Goal: Task Accomplishment & Management: Complete application form

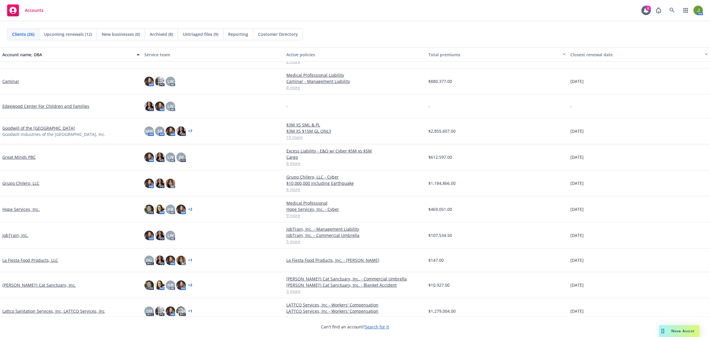
scroll to position [296, 0]
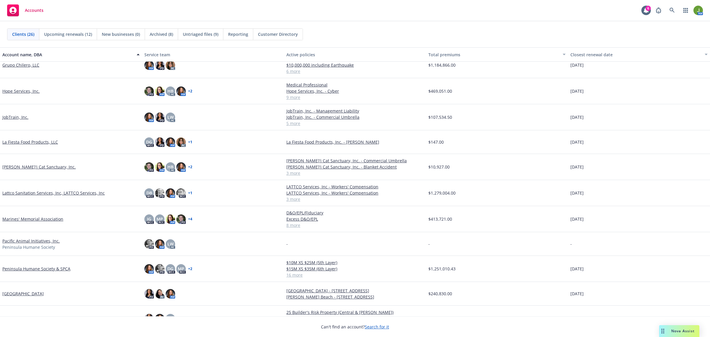
click at [45, 194] on link "Lattco Sanitation Services, Inc, LATTCO Services, Inc" at bounding box center [53, 193] width 102 height 6
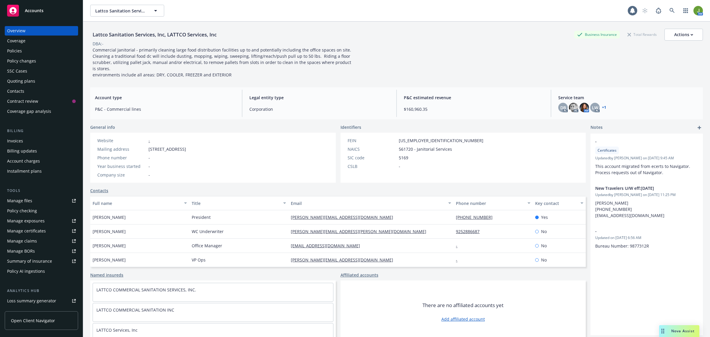
click at [33, 52] on div "Policies" at bounding box center [41, 50] width 69 height 9
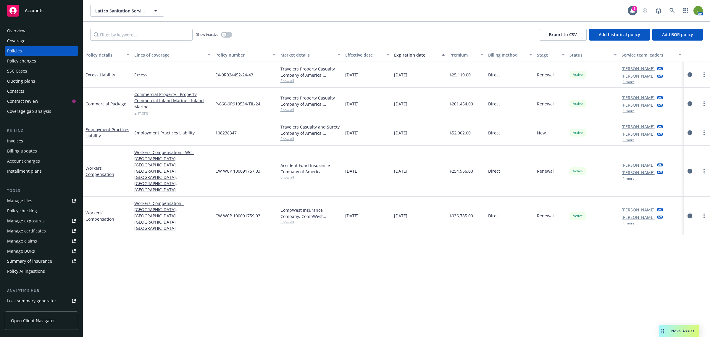
click at [689, 213] on icon "circleInformation" at bounding box center [689, 215] width 5 height 5
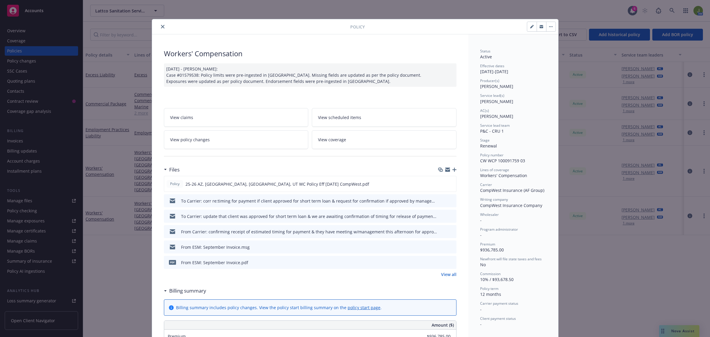
click at [453, 171] on icon "button" at bounding box center [454, 169] width 4 height 4
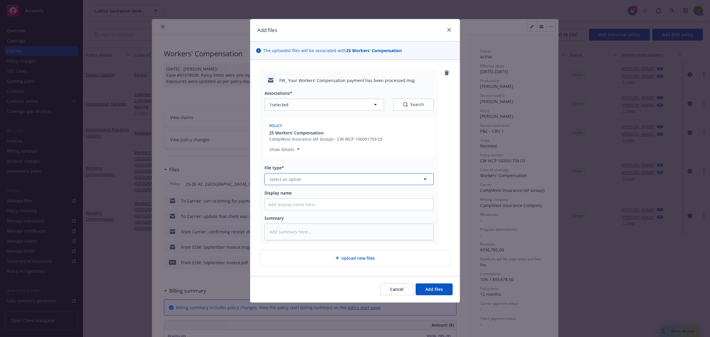
click at [306, 175] on button "Select an option" at bounding box center [348, 179] width 169 height 12
type input "email"
type textarea "x"
type input "F"
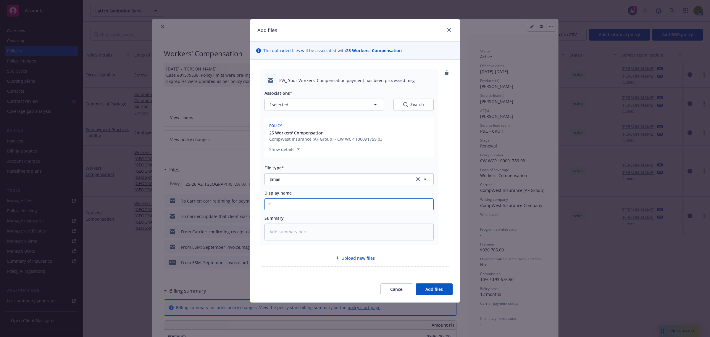
type textarea "x"
type input "Fr"
type textarea "x"
type input "Fro"
type textarea "x"
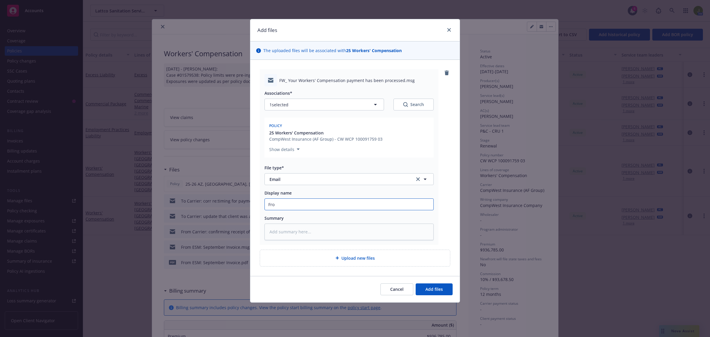
type input "From"
type textarea "x"
type input "From"
type textarea "x"
type input "From C"
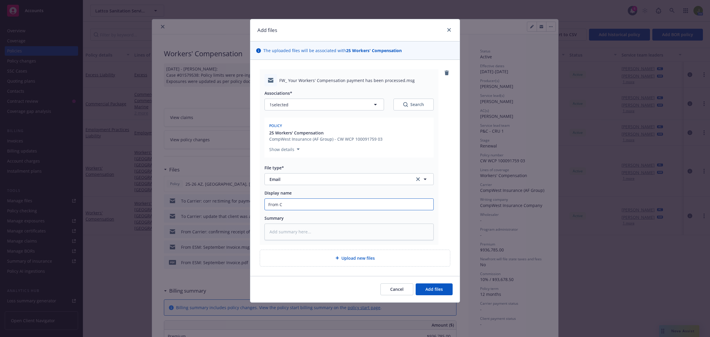
type textarea "x"
type input "From Cl"
type textarea "x"
type input "From Cli"
type textarea "x"
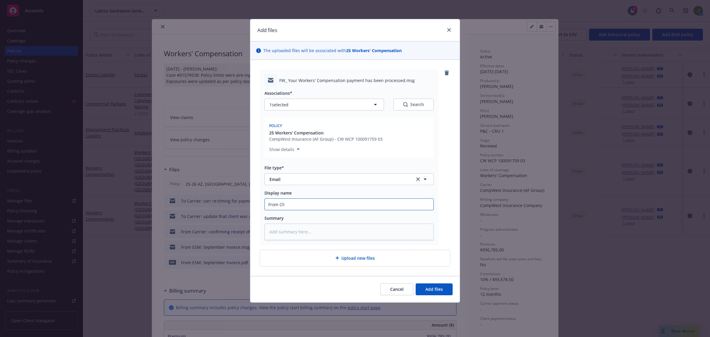
type input "From Clie"
type textarea "x"
type input "From Clien"
type textarea "x"
type input "From Client"
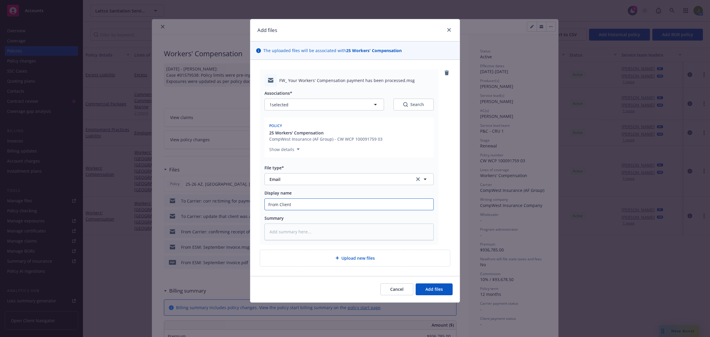
type textarea "x"
type input "From Client:"
type textarea "x"
type input "From Client:"
type textarea "x"
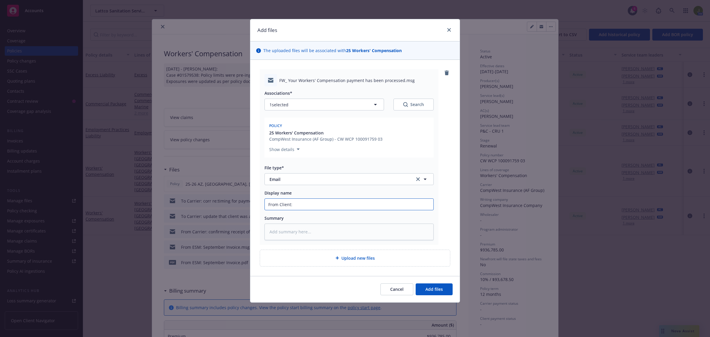
type input "From Client: e"
type textarea "x"
type input "From Client: em"
type textarea "x"
type input "From Client: ema"
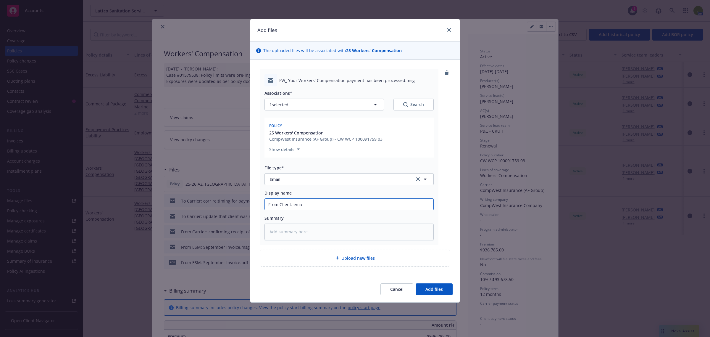
type textarea "x"
type input "From Client: emai"
type textarea "x"
type input "From Client: email"
type textarea "x"
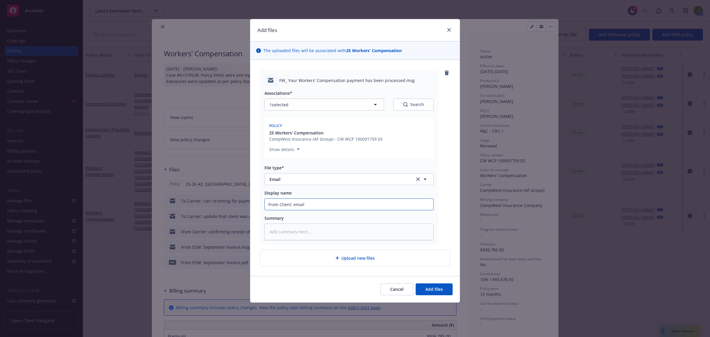
type input "From Client: email"
type textarea "x"
type input "From Client: email c"
type textarea "x"
type input "From Client: email co"
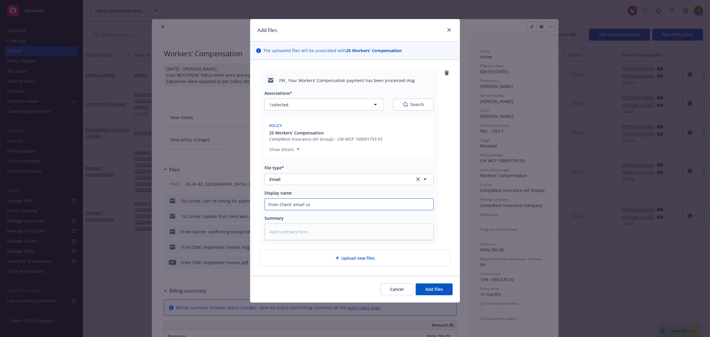
type textarea "x"
type input "From Client: email conf"
type textarea "x"
type input "From Client: email confir"
type textarea "x"
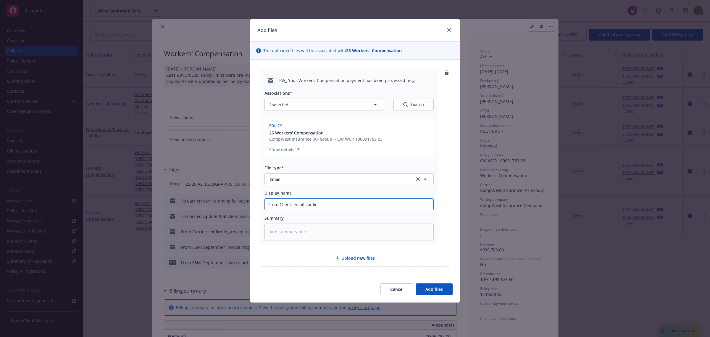
type input "From Client: email confirm"
type textarea "x"
type input "From Client: email confirma"
type textarea "x"
type input "From Client: email confirmati"
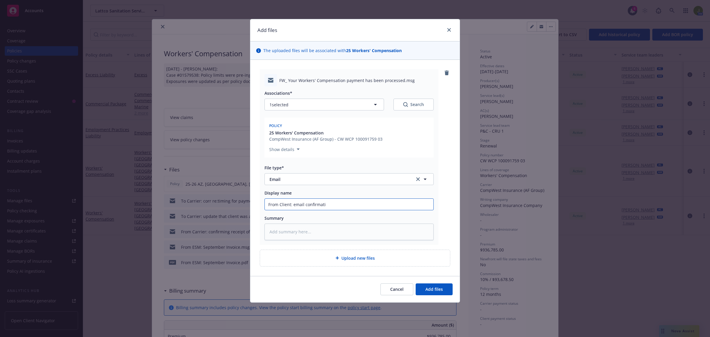
type textarea "x"
type input "From Client: email confirmatio"
type textarea "x"
type input "From Client: email confirmation"
type textarea "x"
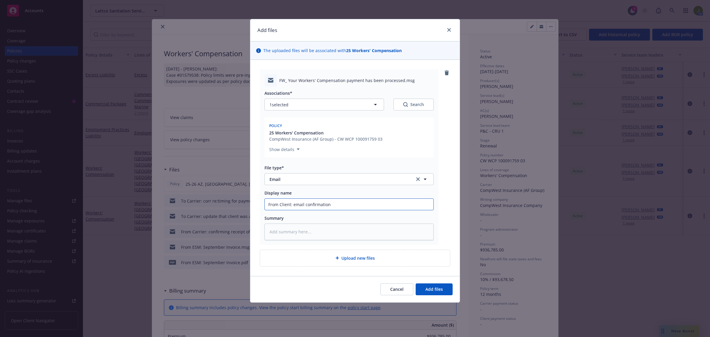
type input "From Client: email confirmation o"
type textarea "x"
type input "From Client: email confirmation of"
type textarea "x"
type input "From Client: email confirmation of"
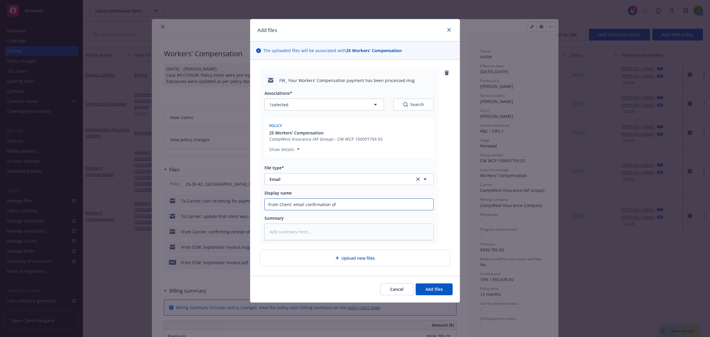
type textarea "x"
type input "From Client: email confirmation of r"
type textarea "x"
type input "From Client: email confirmation of re"
type textarea "x"
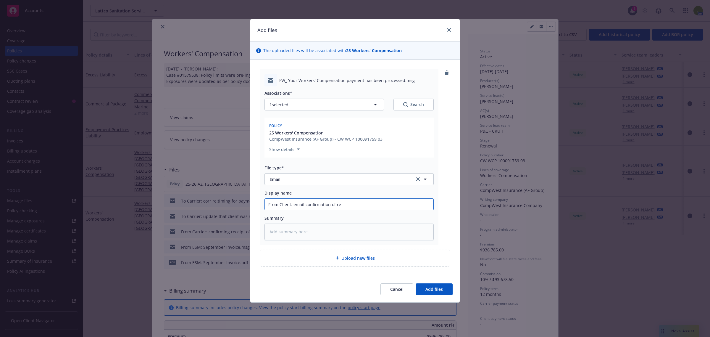
type input "From Client: email confirmation of rec"
type textarea "x"
type input "From Client: email confirmation of rece"
type textarea "x"
type input "From Client: email confirmation of receip"
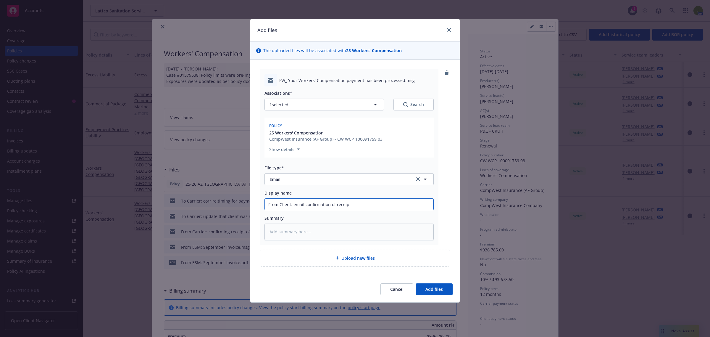
type textarea "x"
type input "From Client: email confirmation of receipt"
type textarea "x"
type input "From Client: email confirmation of receipt"
type textarea "x"
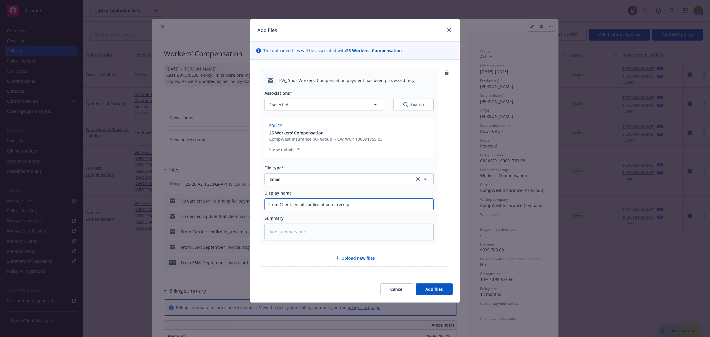
type input "From Client: email confirmation of receipt o"
type textarea "x"
type input "From Client: email confirmation of receipt of"
type textarea "x"
type input "From Client: email confirmation of receipt of"
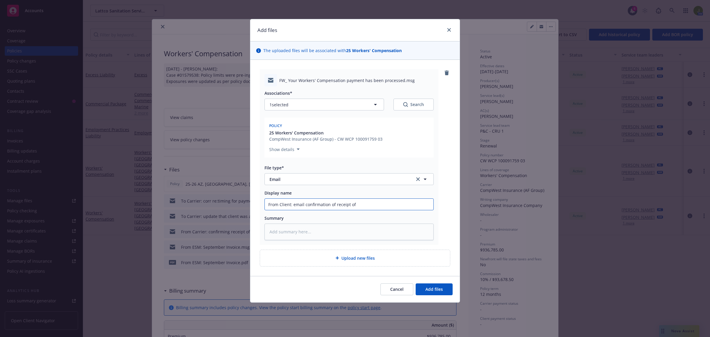
type textarea "x"
type input "From Client: email confirmation of receipt of p"
type textarea "x"
type input "From Client: email confirmation of receipt of pa"
type textarea "x"
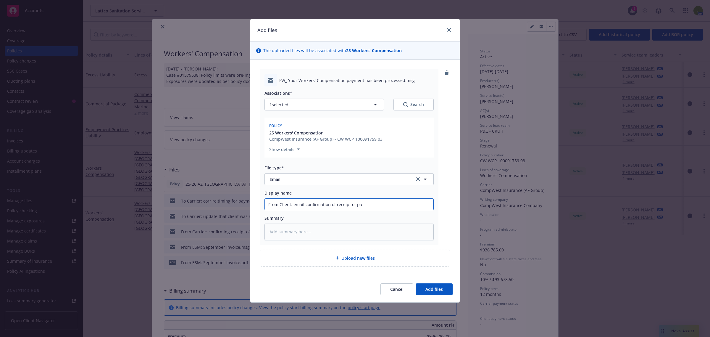
type input "From Client: email confirmation of receipt of pay"
type textarea "x"
type input "From Client: email confirmation of receipt of paym"
type textarea "x"
type input "From Client: email confirmation of receipt of payme"
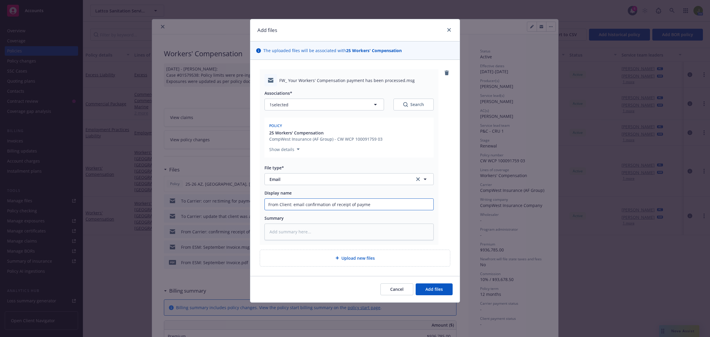
type textarea "x"
type input "From Client: email confirmation of receipt of payment"
type textarea "x"
type input "From Client: email confirmation of receipt of payment"
type textarea "x"
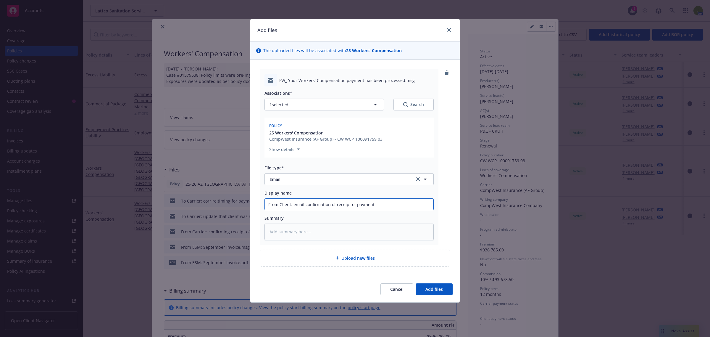
type input "From Client: email confirmation of receipt of payment f"
type textarea "x"
type input "From Client: email confirmation of receipt of payment fr"
type textarea "x"
type input "From Client: email confirmation of receipt of payment fro"
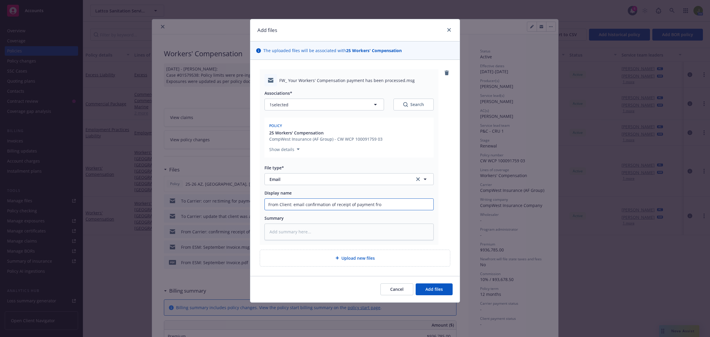
type textarea "x"
type input "From Client: email confirmation of receipt of payment from"
type textarea "x"
type input "From Client: email confirmation of receipt of payment from C"
type textarea "x"
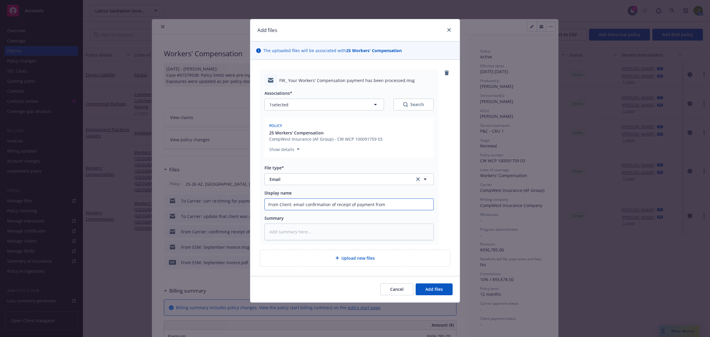
type input "From Client: email confirmation of receipt of payment from c"
type textarea "x"
type input "From Client: email confirmation of receipt of payment from ca"
type textarea "x"
type input "From Client: email confirmation of receipt of payment from car"
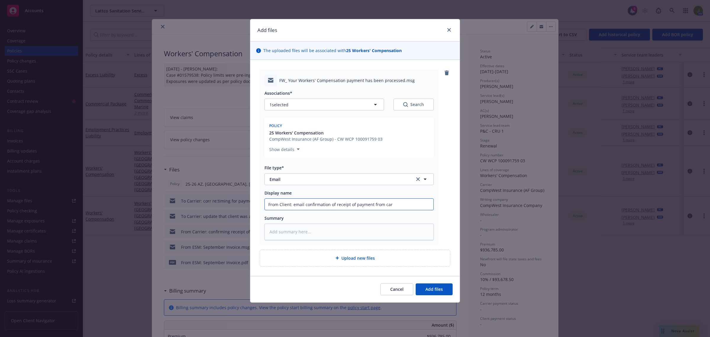
type textarea "x"
type input "From Client: email confirmation of receipt of payment from [PERSON_NAME]"
type textarea "x"
type input "From Client: email confirmation of receipt of payment from [PERSON_NAME]"
type textarea "x"
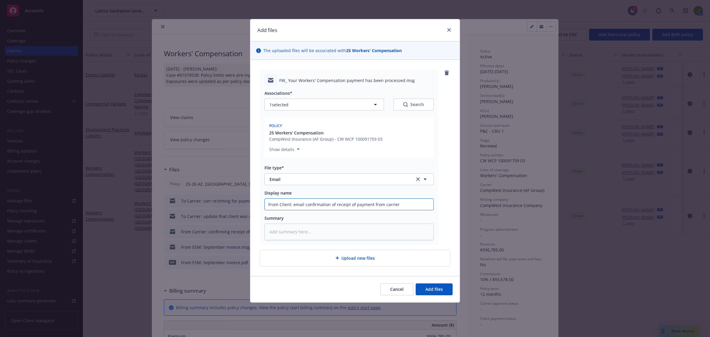
type input "From Client: email confirmation of receipt of payment from carrier"
type textarea "x"
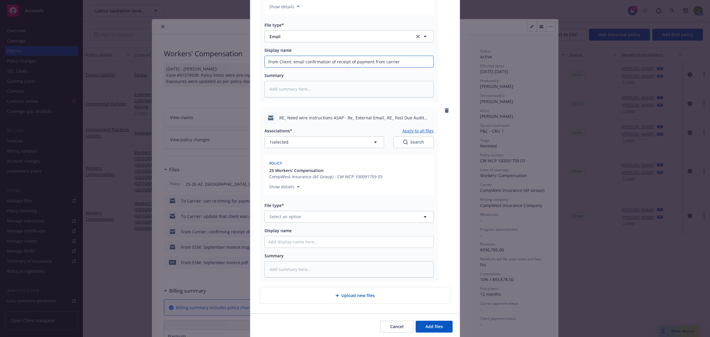
scroll to position [148, 0]
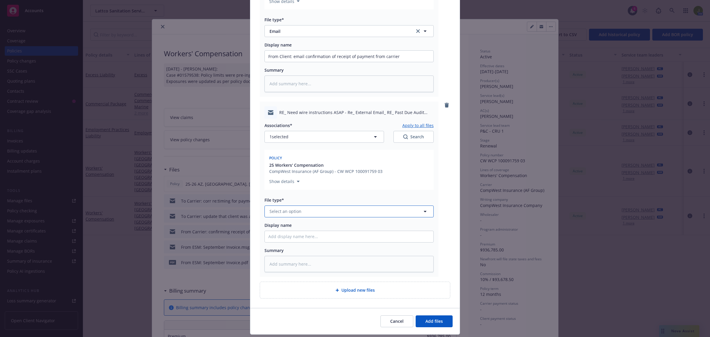
click at [283, 212] on span "Select an option" at bounding box center [285, 211] width 32 height 6
type input "email"
type textarea "x"
type input "S"
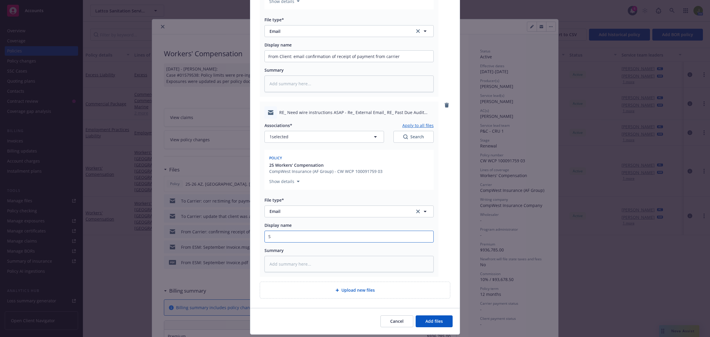
type textarea "x"
type input "F"
type textarea "x"
type input "Fr"
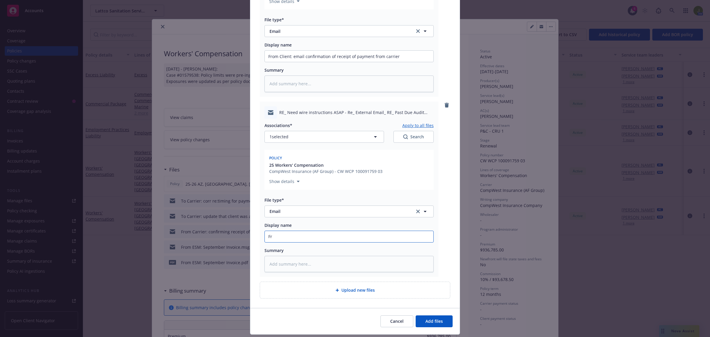
type textarea "x"
type input "Fro"
type textarea "x"
type input "From"
type textarea "x"
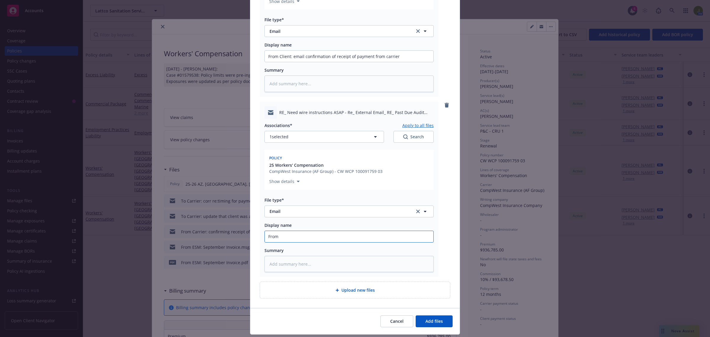
type input "From"
type textarea "x"
type input "From C"
type textarea "x"
type input "From Cl"
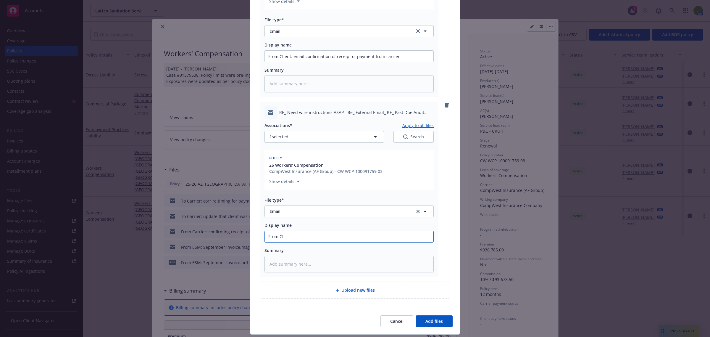
type textarea "x"
type input "From Cli"
type textarea "x"
type input "From Clie"
type textarea "x"
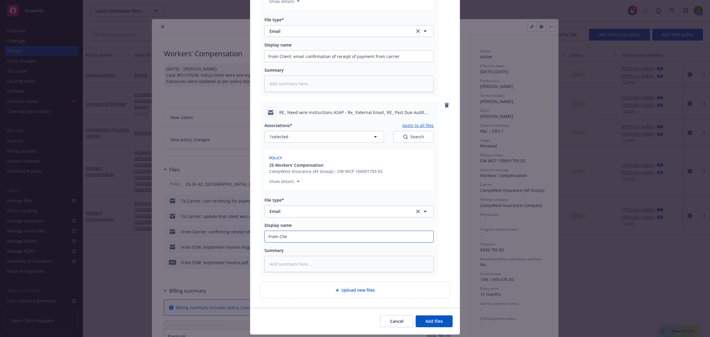
type input "From Clien"
type textarea "x"
type input "From Client"
type textarea "x"
type input "From Client:"
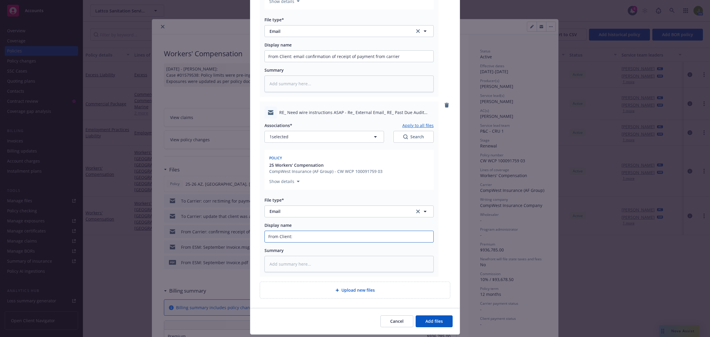
type textarea "x"
type input "From Client:"
type textarea "x"
type input "From Client: s"
type textarea "x"
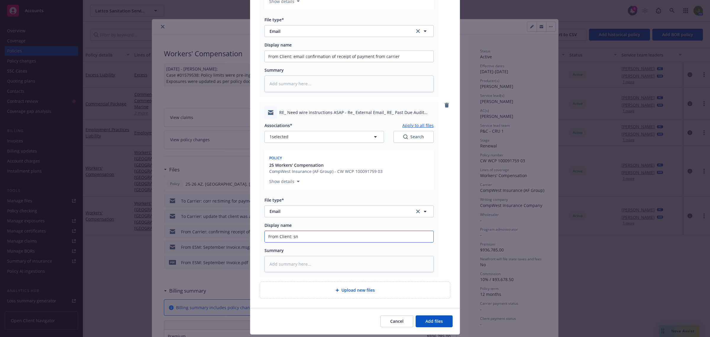
type input "From Client: sni"
type textarea "x"
type input "From Client: snip"
type textarea "x"
type input "From Client: snip"
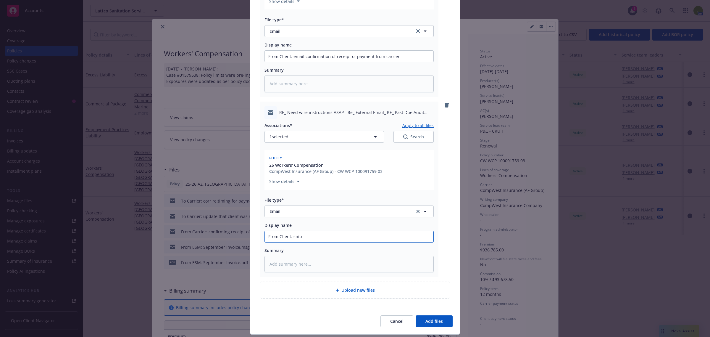
type textarea "x"
type input "From Client: snip o"
type textarea "x"
type input "From Client: snip of"
type textarea "x"
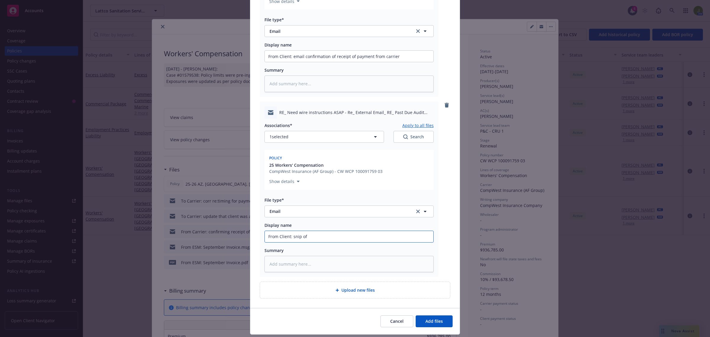
type input "From Client: snip of"
type textarea "x"
type input "From Client: snip of p"
type textarea "x"
type input "From Client: snip of pa"
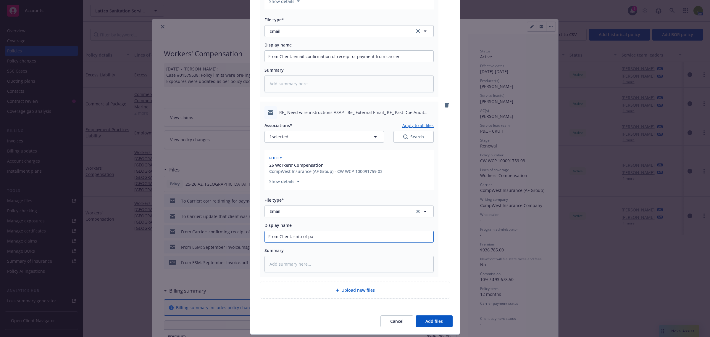
type textarea "x"
type input "From Client: snip of pay"
type textarea "x"
type input "From Client: snip of paym"
type textarea "x"
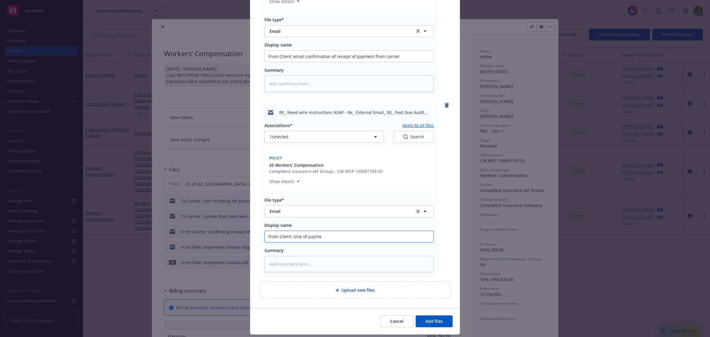
type input "From Client: snip of paymen"
type textarea "x"
type input "From Client: snip of payment"
type textarea "x"
type input "From Client: snip of payment"
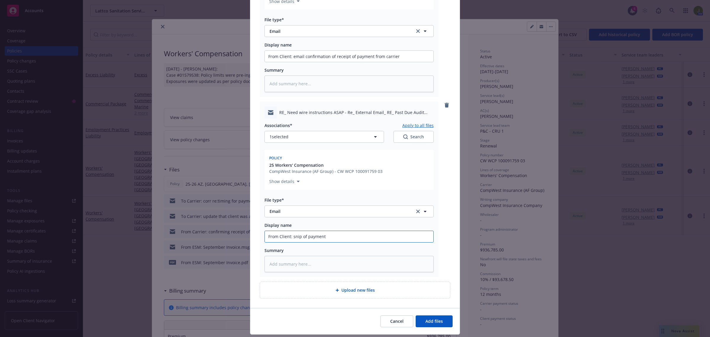
type textarea "x"
type input "From Client: snip of payment t"
type textarea "x"
type input "From Client: snip of payment to"
type textarea "x"
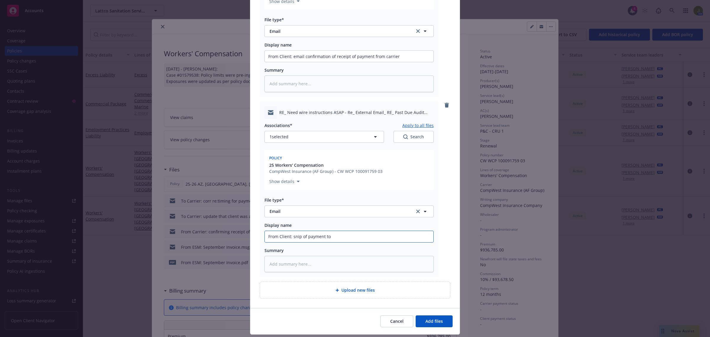
type input "From Client: snip of payment to"
type textarea "x"
type input "From Client: snip of payment to c"
type textarea "x"
type input "From Client: snip of payment to ca"
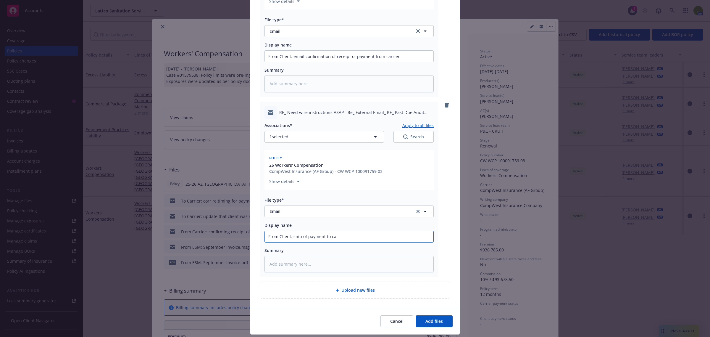
type textarea "x"
type input "From Client: snip of payment to car"
type textarea "x"
type input "From Client: snip of payment to [PERSON_NAME]"
type textarea "x"
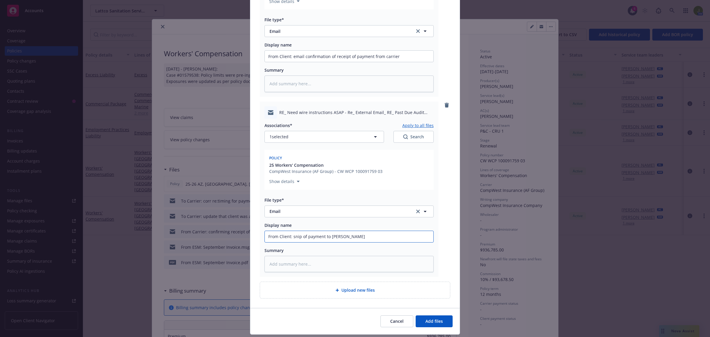
type input "From Client: snip of payment to [PERSON_NAME]"
type textarea "x"
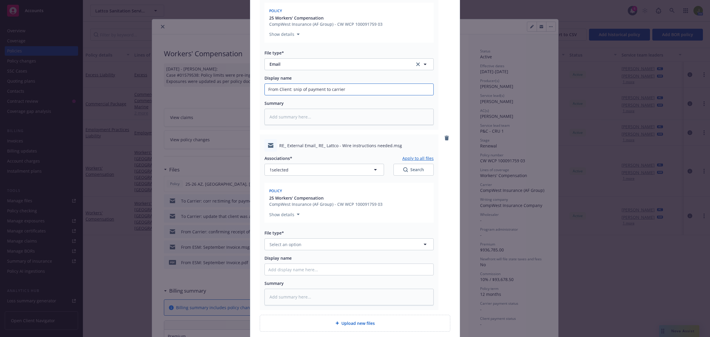
scroll to position [296, 0]
click at [281, 241] on span "Select an option" at bounding box center [285, 243] width 32 height 6
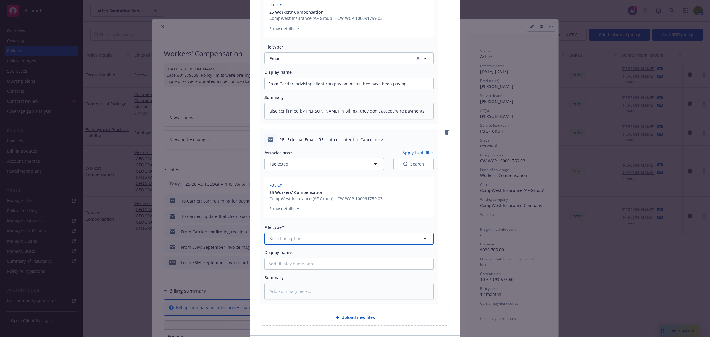
click at [271, 239] on span "Select an option" at bounding box center [285, 238] width 32 height 6
click at [294, 263] on input "From Carrier: no updates from corporate re:reinstatement approval yet" at bounding box center [349, 263] width 169 height 11
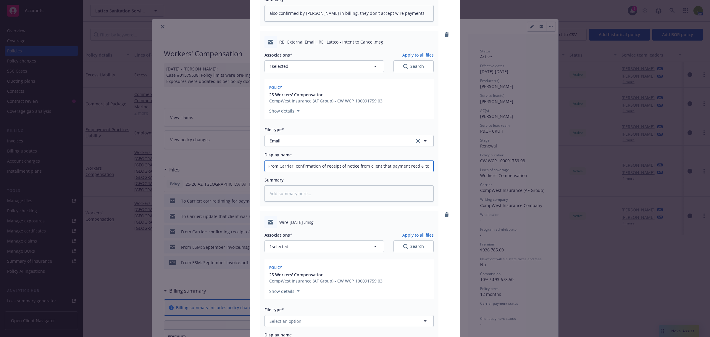
scroll to position [665, 0]
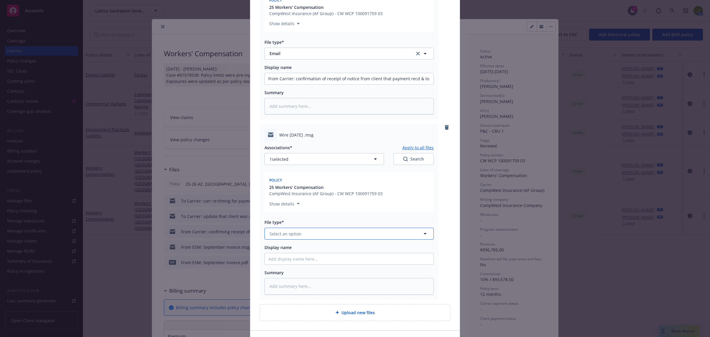
click at [303, 231] on button "Select an option" at bounding box center [348, 233] width 169 height 12
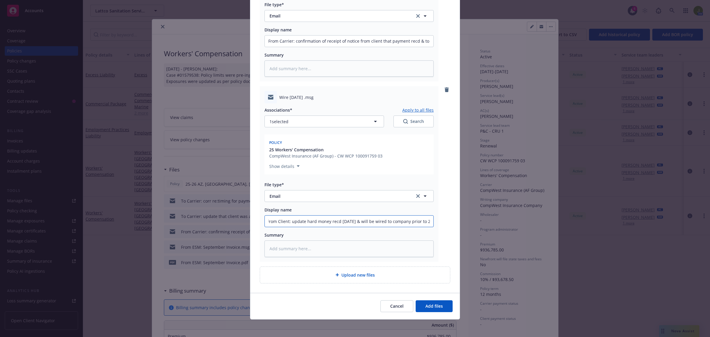
scroll to position [704, 0]
click at [434, 302] on span "Add files" at bounding box center [433, 305] width 17 height 6
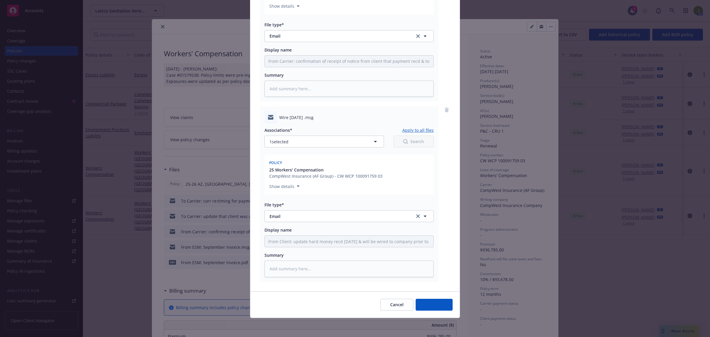
scroll to position [682, 0]
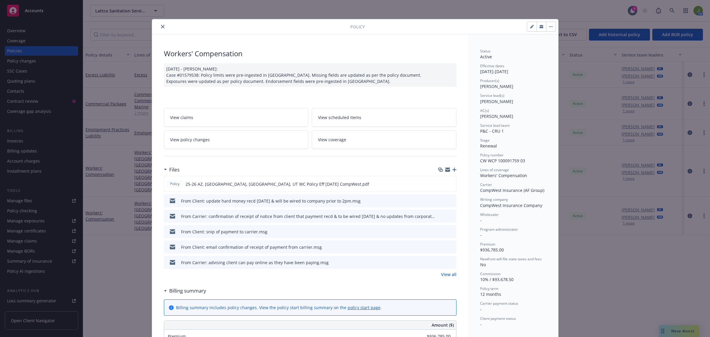
click at [161, 25] on icon "close" at bounding box center [163, 27] width 4 height 4
